Goal: Task Accomplishment & Management: Manage account settings

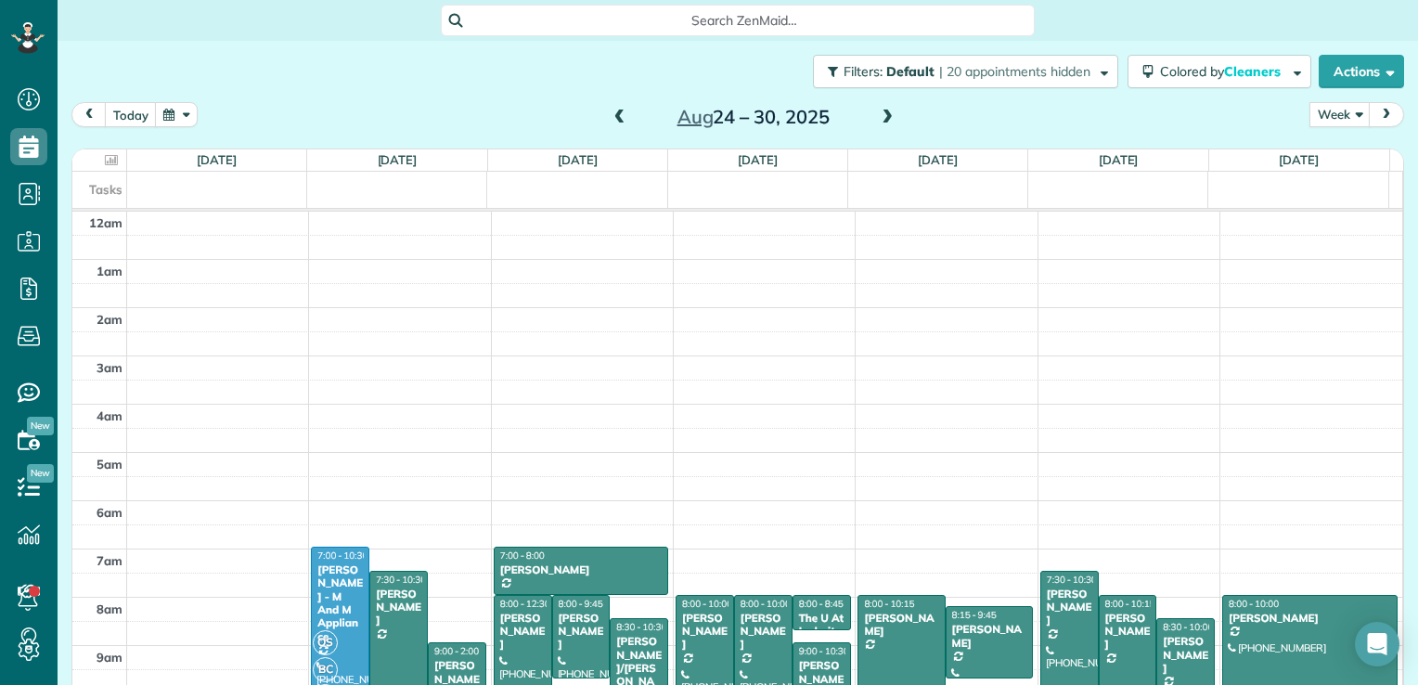
scroll to position [336, 0]
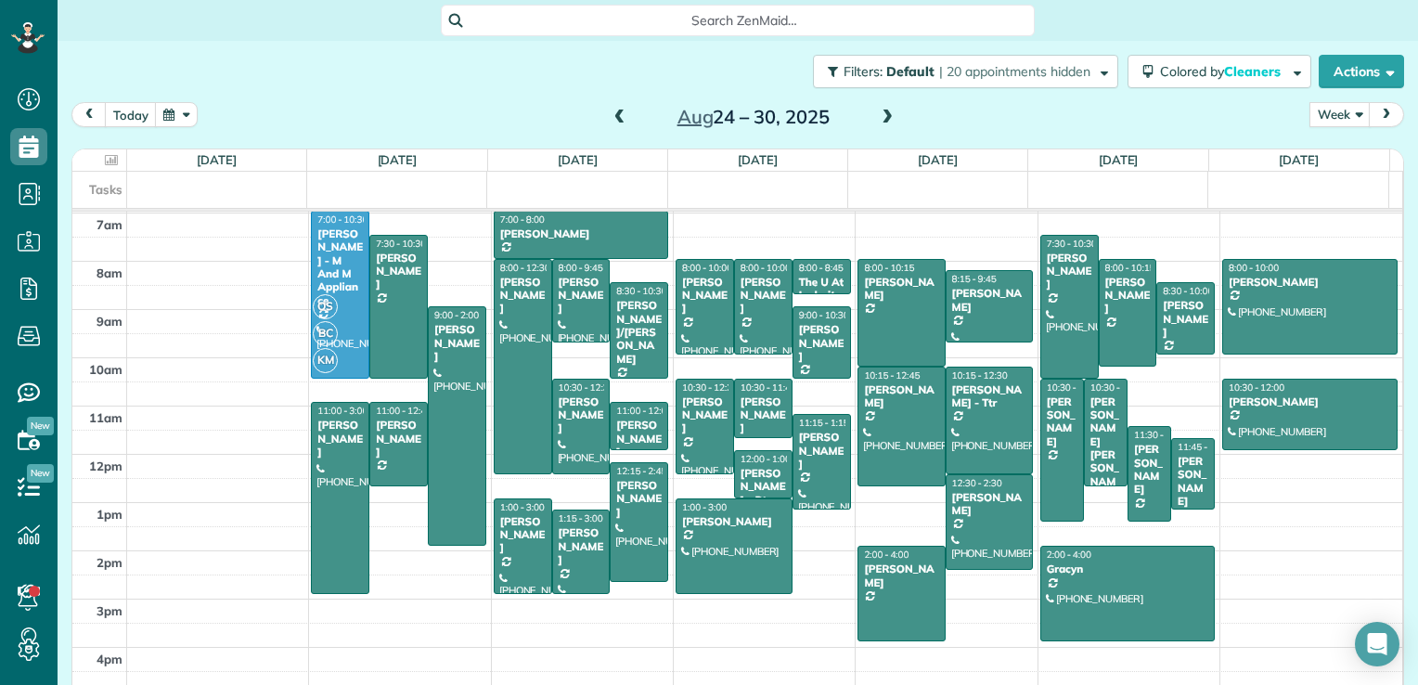
click at [613, 112] on span at bounding box center [620, 118] width 20 height 17
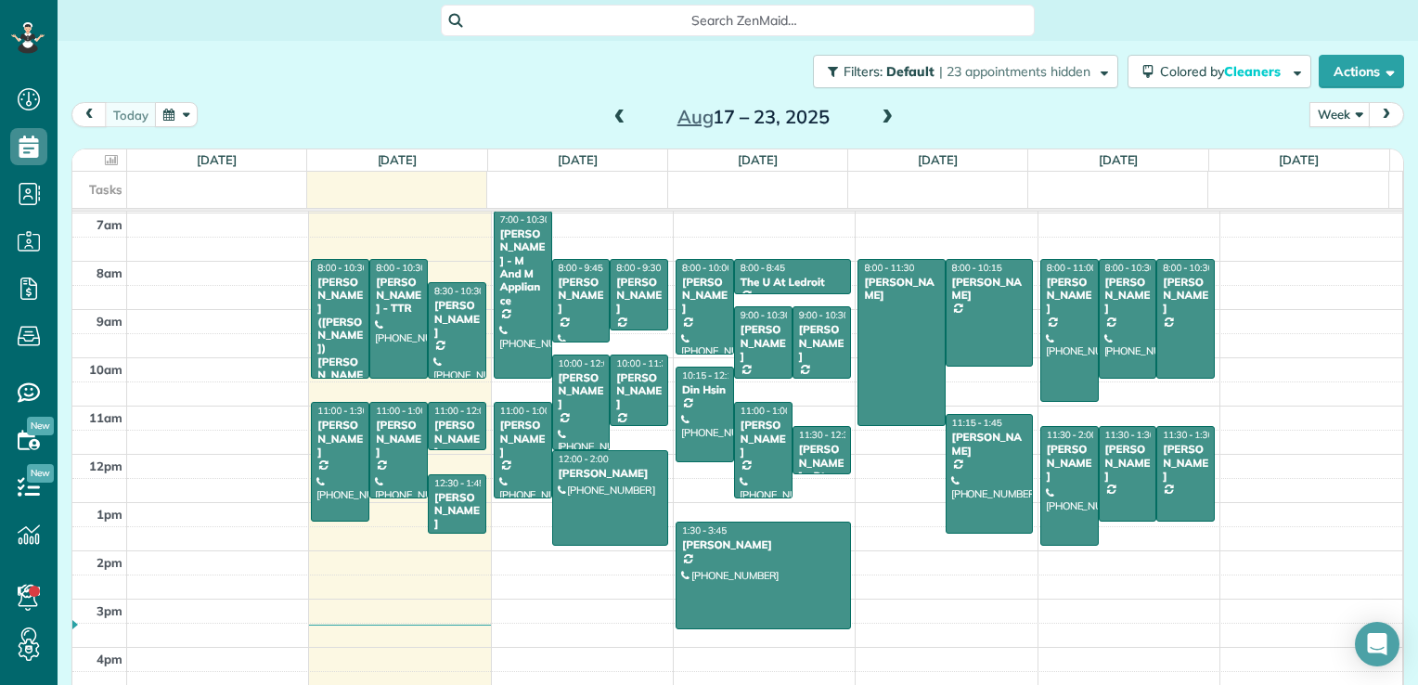
drag, startPoint x: 881, startPoint y: 122, endPoint x: 884, endPoint y: 133, distance: 11.5
click at [884, 132] on div "[DATE] Week Day Week Month [DATE] – [DATE]" at bounding box center [737, 119] width 1333 height 34
drag, startPoint x: 881, startPoint y: 118, endPoint x: 838, endPoint y: 134, distance: 45.5
click at [877, 123] on span at bounding box center [887, 118] width 20 height 17
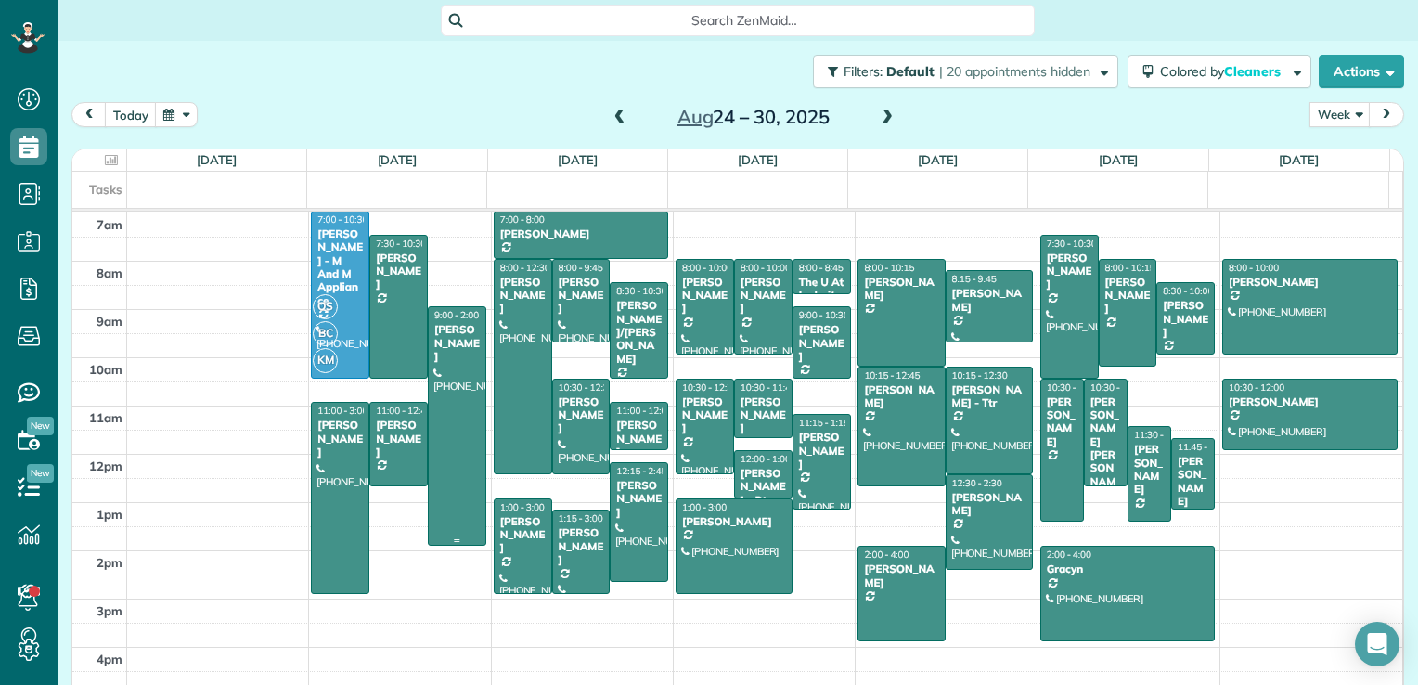
click at [458, 386] on div at bounding box center [457, 426] width 57 height 238
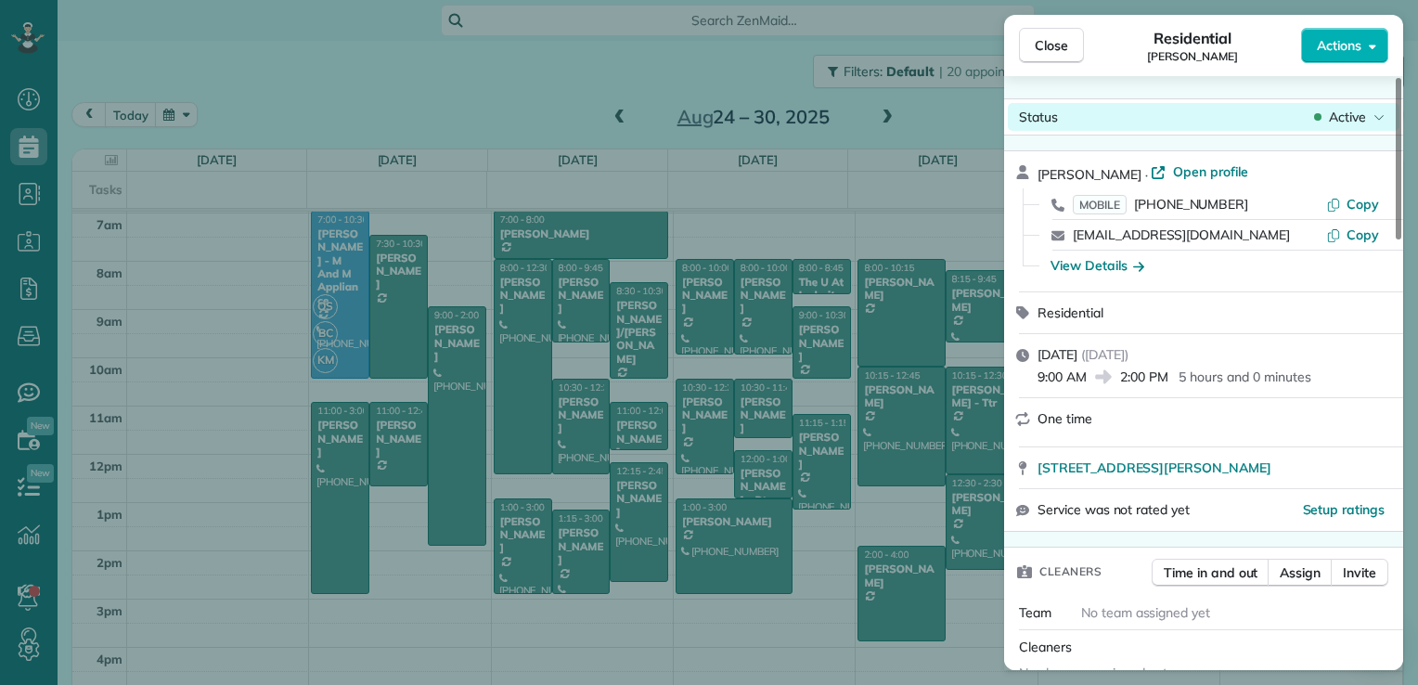
click at [1359, 123] on span "Active" at bounding box center [1347, 117] width 37 height 19
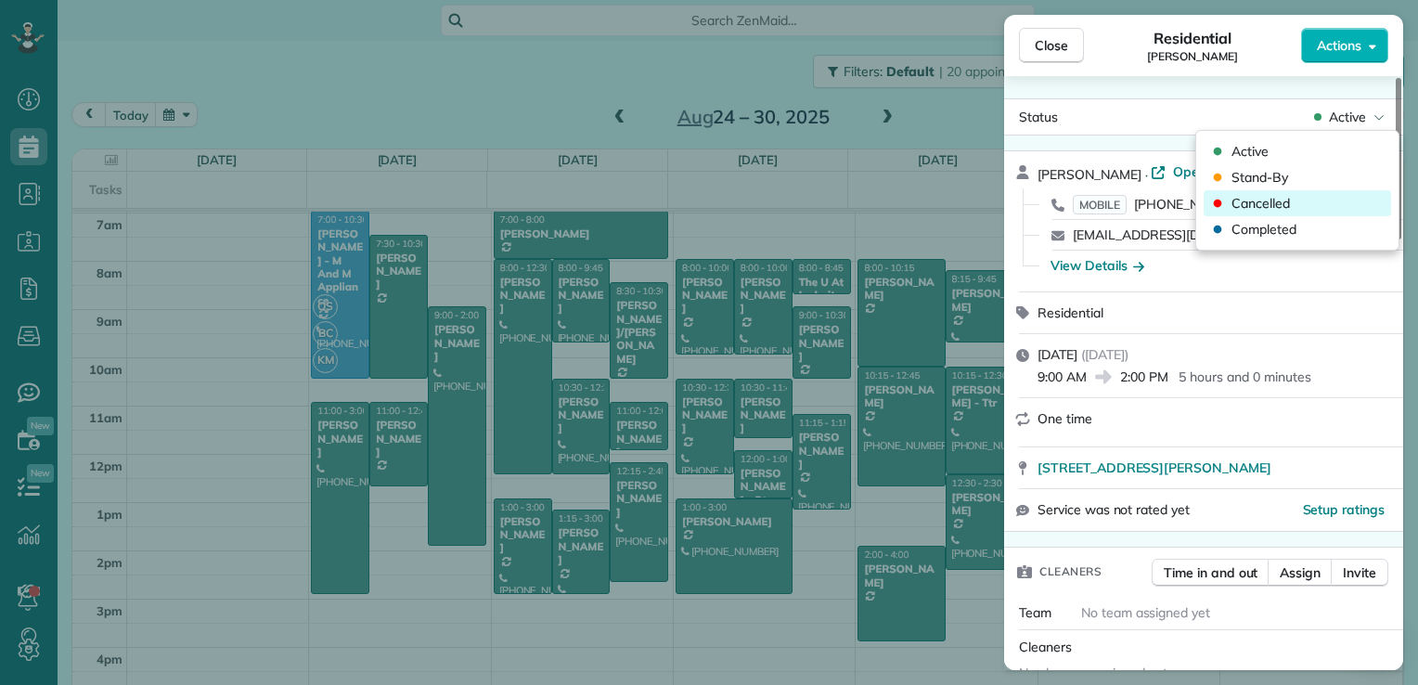
click at [1344, 210] on div "Cancelled" at bounding box center [1297, 203] width 187 height 26
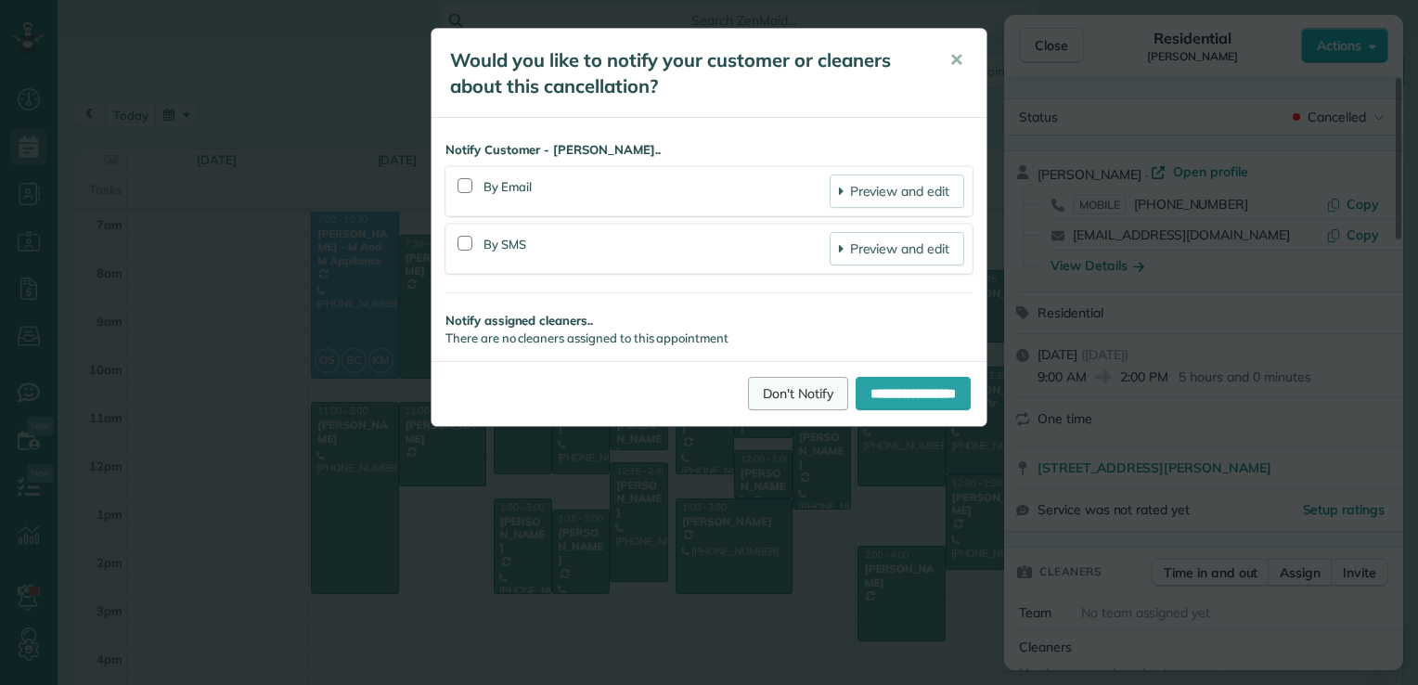
click at [764, 401] on link "Don't Notify" at bounding box center [798, 393] width 100 height 33
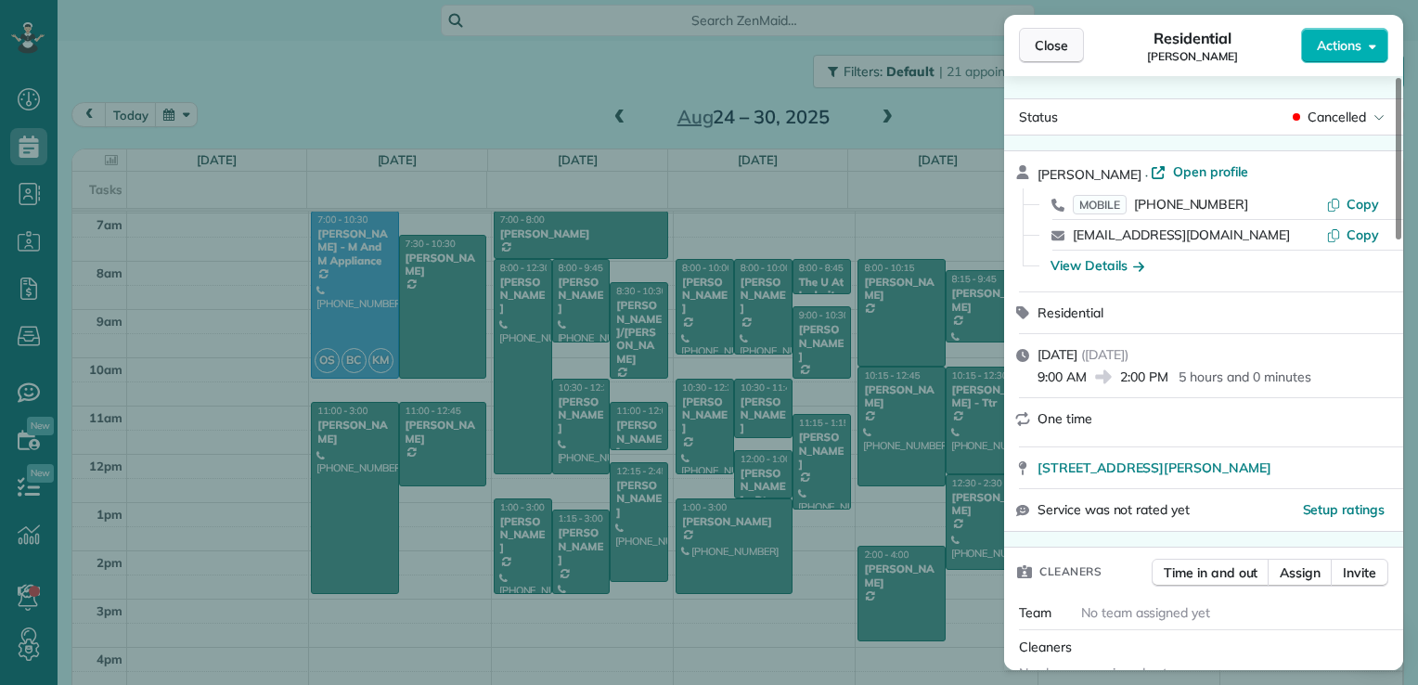
click at [1058, 36] on span "Close" at bounding box center [1051, 45] width 33 height 19
